Goal: Information Seeking & Learning: Understand process/instructions

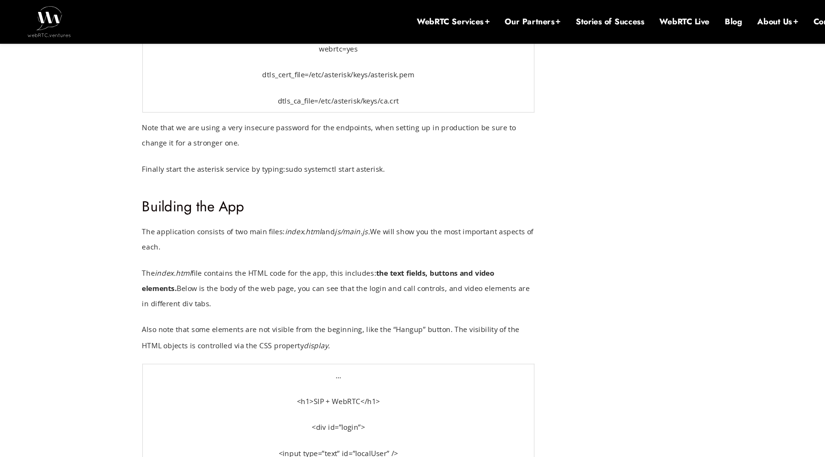
scroll to position [3800, 0]
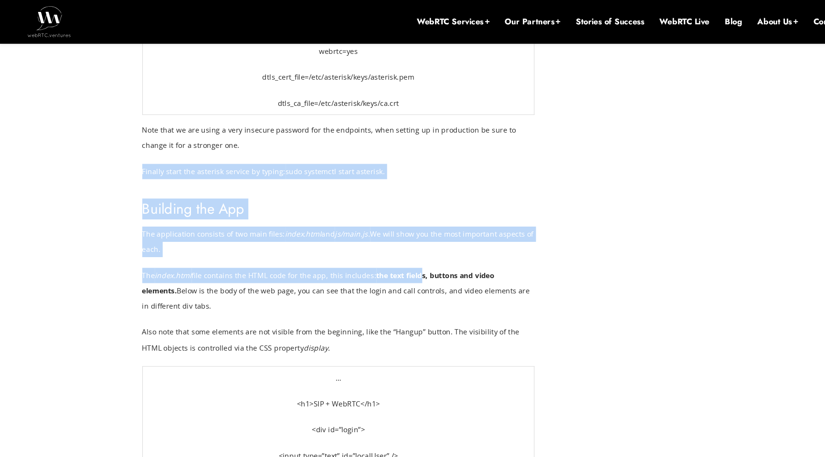
drag, startPoint x: 388, startPoint y: 122, endPoint x: 399, endPoint y: 276, distance: 154.6
click at [397, 260] on div "WebRTC & SIP: The Demo! WebRTC and SIP are two of the most important technologi…" at bounding box center [317, 463] width 368 height 7328
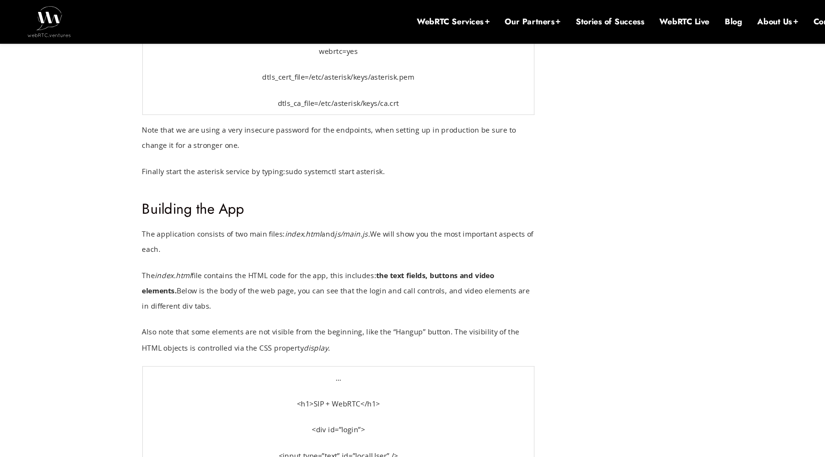
click at [399, 276] on p "The index.html file contains the HTML code for the app, this includes: the text…" at bounding box center [317, 272] width 368 height 43
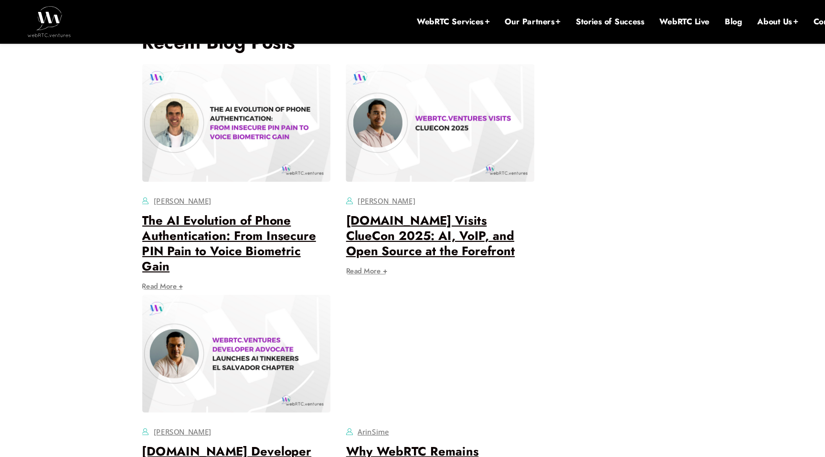
scroll to position [7419, 0]
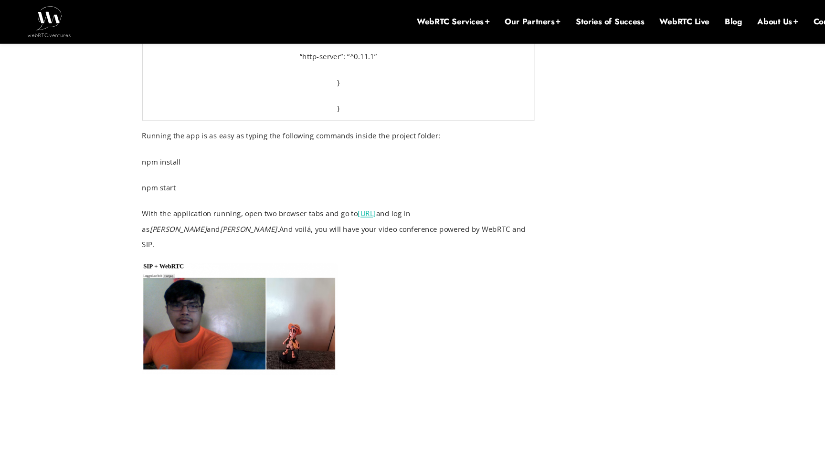
click at [443, 120] on p "Running the app is as easy as typing the following commands inside the project …" at bounding box center [317, 127] width 368 height 14
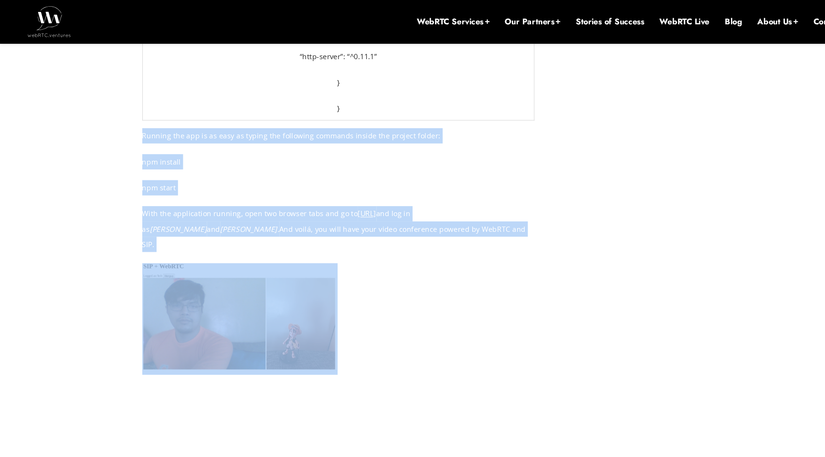
drag, startPoint x: 443, startPoint y: 116, endPoint x: 455, endPoint y: 215, distance: 100.5
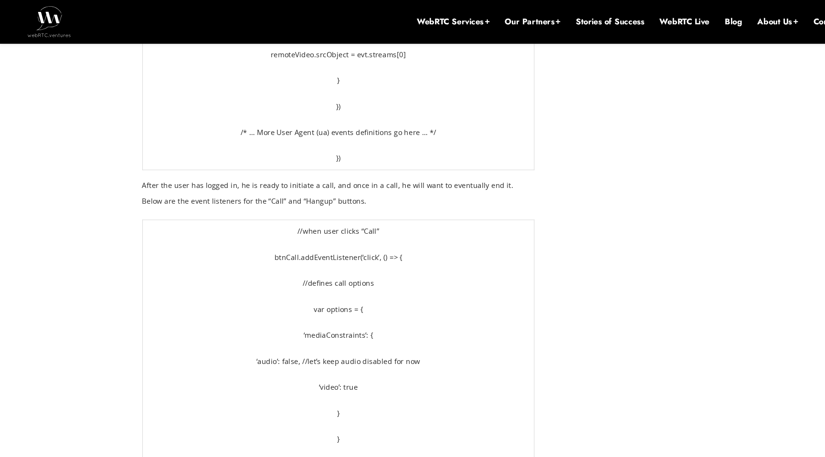
scroll to position [6490, 0]
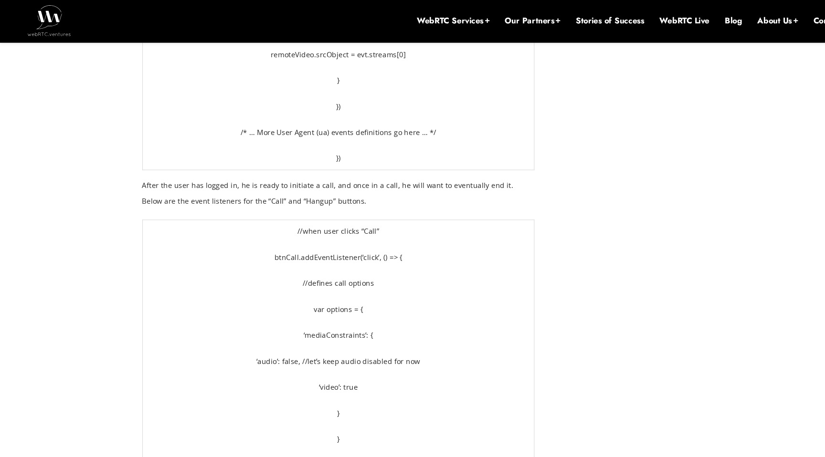
drag, startPoint x: 495, startPoint y: 124, endPoint x: 495, endPoint y: 153, distance: 29.6
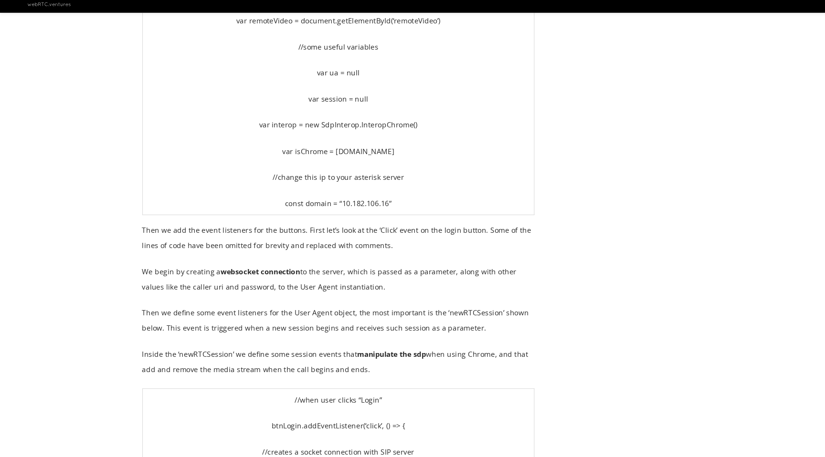
scroll to position [4744, 0]
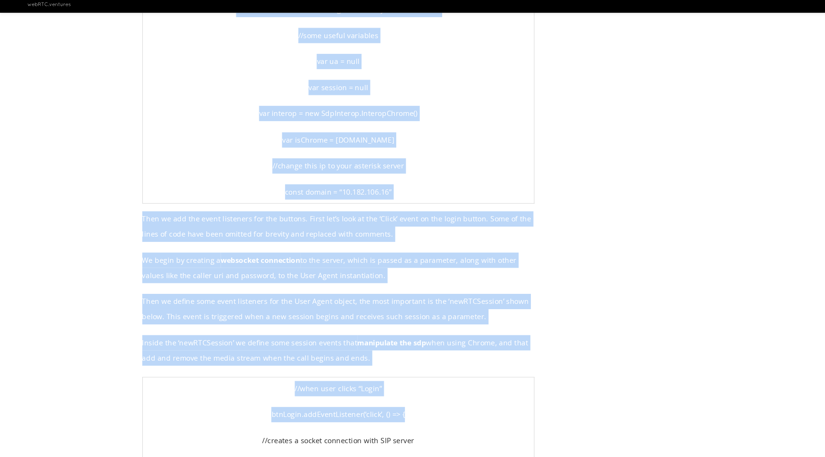
drag, startPoint x: 531, startPoint y: 212, endPoint x: 456, endPoint y: 402, distance: 204.1
click at [456, 411] on p "btnLogin.addEventListener(‘click’, () => {" at bounding box center [317, 418] width 360 height 14
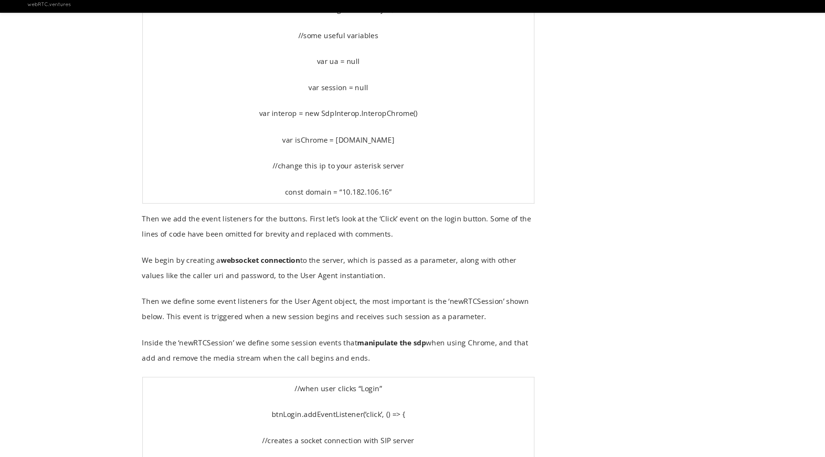
click at [456, 411] on p "btnLogin.addEventListener(‘click’, () => {" at bounding box center [317, 418] width 360 height 14
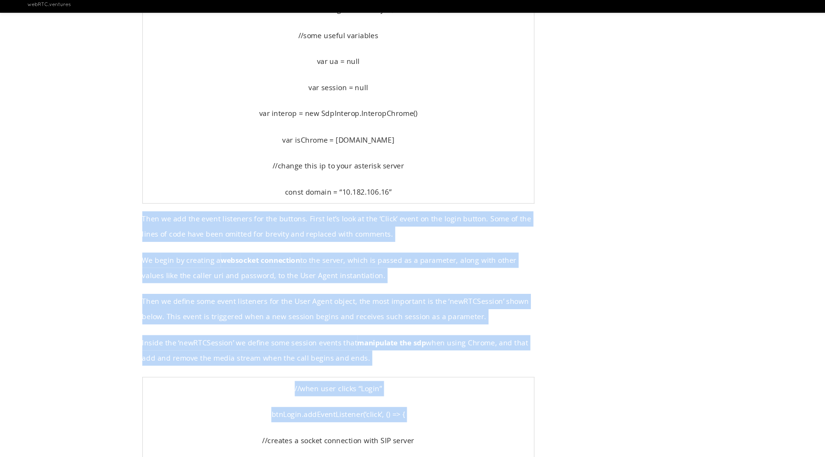
drag, startPoint x: 456, startPoint y: 402, endPoint x: 419, endPoint y: 226, distance: 180.5
click at [419, 227] on p "Then we add the event listeners for the buttons. First let’s look at the ‘Click…" at bounding box center [317, 241] width 368 height 29
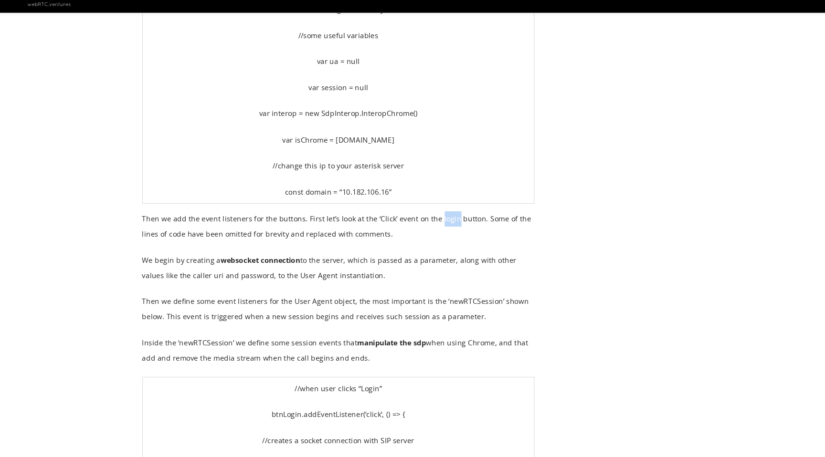
click at [419, 227] on p "Then we add the event listeners for the buttons. First let’s look at the ‘Click…" at bounding box center [317, 241] width 368 height 29
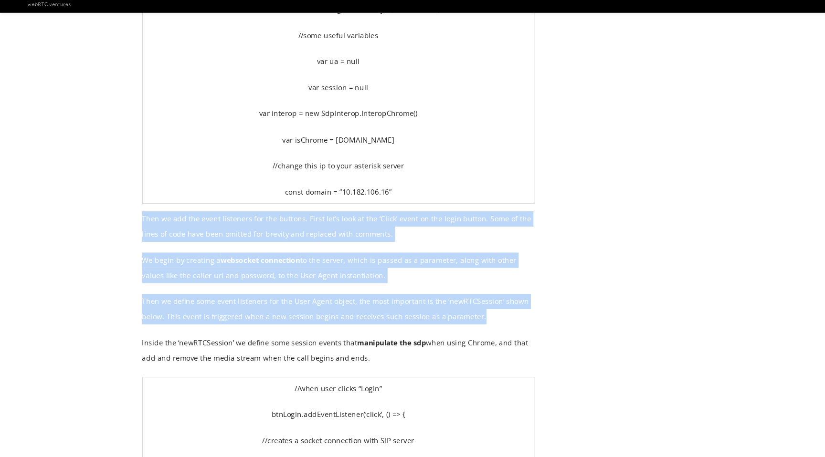
drag, startPoint x: 419, startPoint y: 226, endPoint x: 442, endPoint y: 339, distance: 115.3
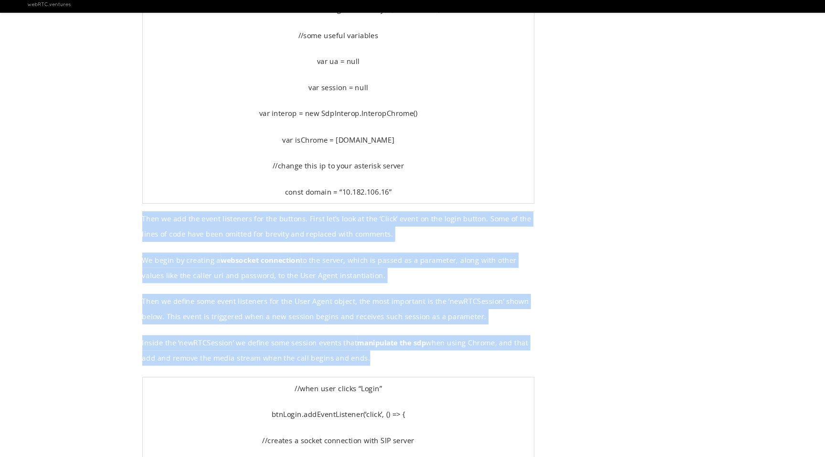
click at [442, 346] on span "Inside the ‘newRTCSession’ we define some session events that manipulate the sd…" at bounding box center [313, 357] width 361 height 23
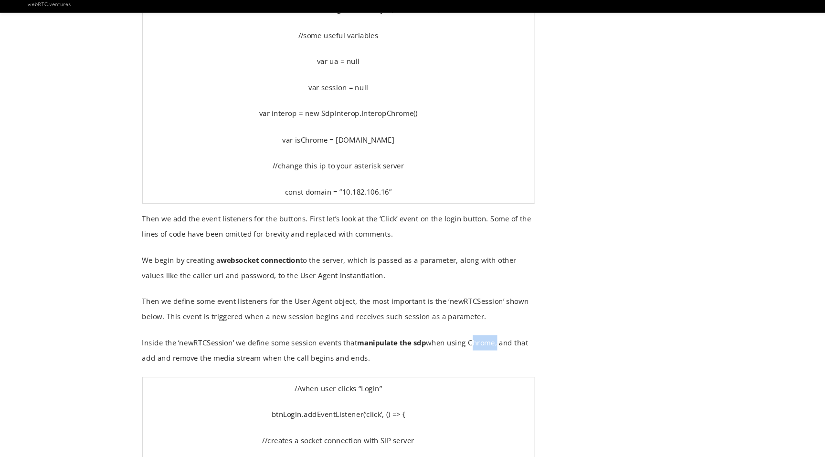
click at [442, 346] on span "Inside the ‘newRTCSession’ we define some session events that manipulate the sd…" at bounding box center [313, 357] width 361 height 23
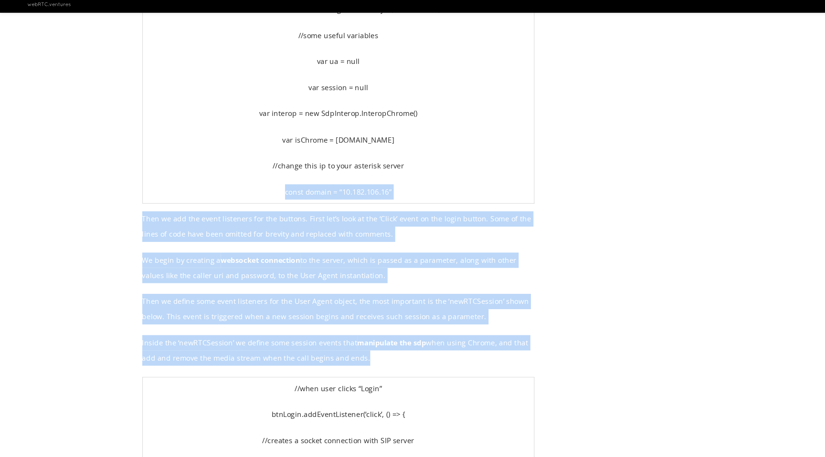
drag, startPoint x: 442, startPoint y: 339, endPoint x: 398, endPoint y: 196, distance: 149.2
click at [398, 202] on p "const domain = “10.182.106.16”" at bounding box center [317, 209] width 360 height 14
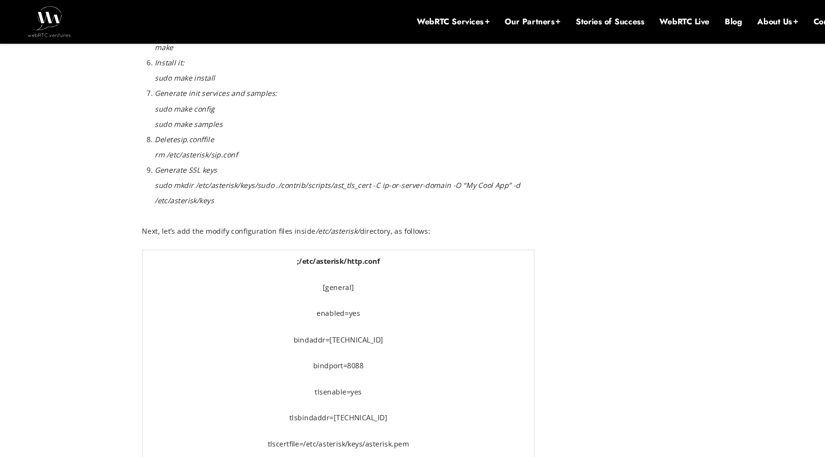
scroll to position [1954, 0]
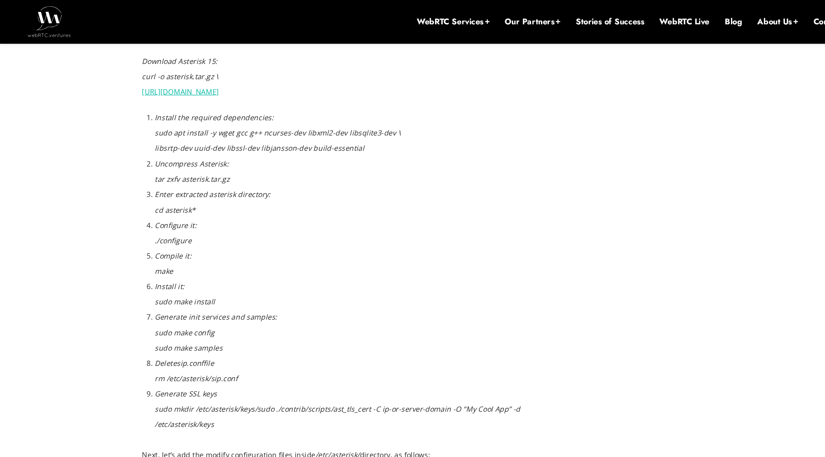
drag, startPoint x: 420, startPoint y: 74, endPoint x: 394, endPoint y: 369, distance: 296.2
click at [394, 369] on em "Generate SSL keys sudo mkdir /etc/asterisk/keys/ sudo ./contrib/scripts/ast_tls…" at bounding box center [316, 383] width 342 height 38
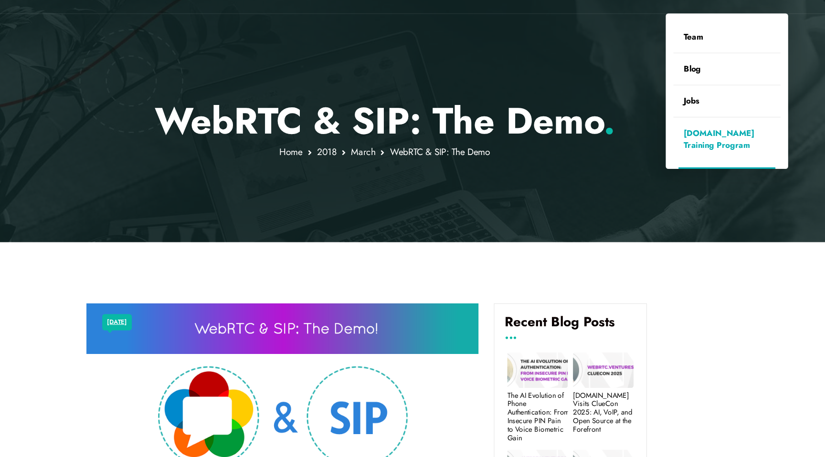
scroll to position [0, 0]
